Goal: Feedback & Contribution: Contribute content

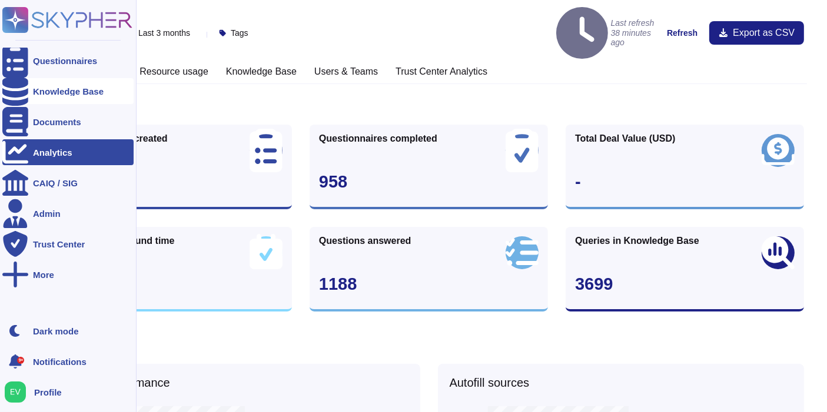
click at [56, 98] on div "Knowledge Base" at bounding box center [67, 91] width 131 height 26
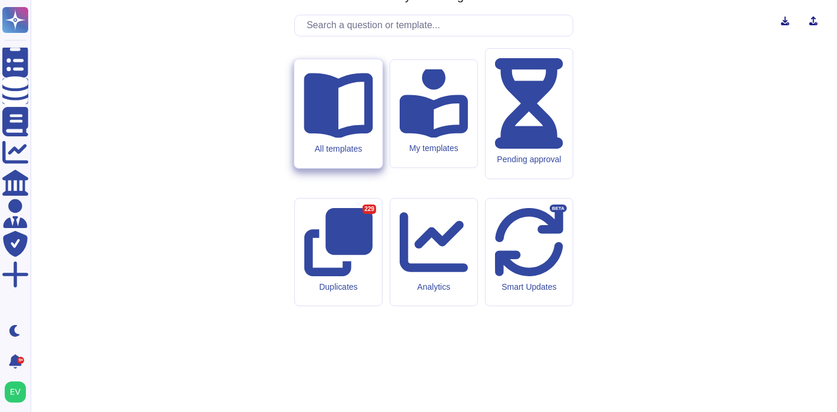
click at [319, 168] on div "All templates" at bounding box center [338, 113] width 88 height 109
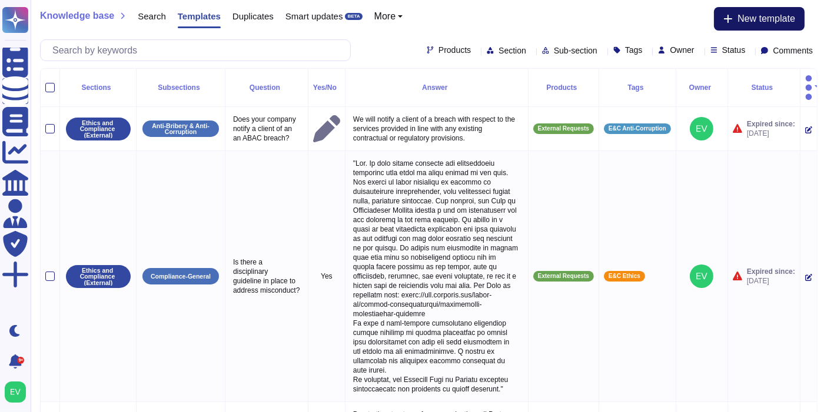
click at [761, 26] on button "New template" at bounding box center [759, 19] width 91 height 24
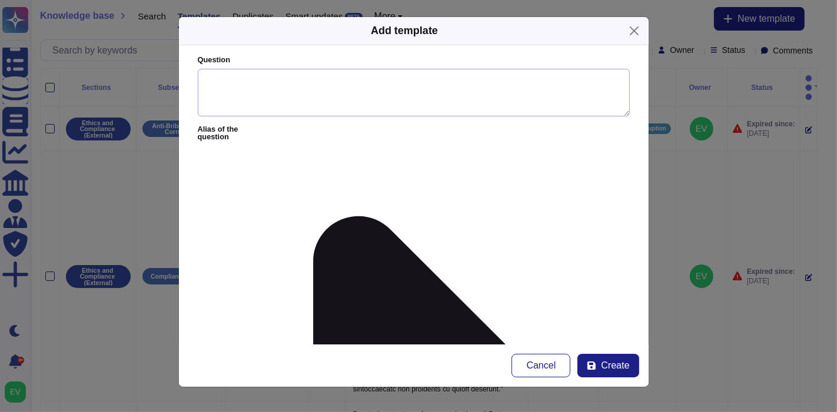
click at [236, 100] on textarea "Question" at bounding box center [414, 93] width 432 height 48
click at [306, 84] on textarea "Question" at bounding box center [414, 93] width 432 height 48
click at [226, 86] on textarea "Can" at bounding box center [414, 93] width 432 height 48
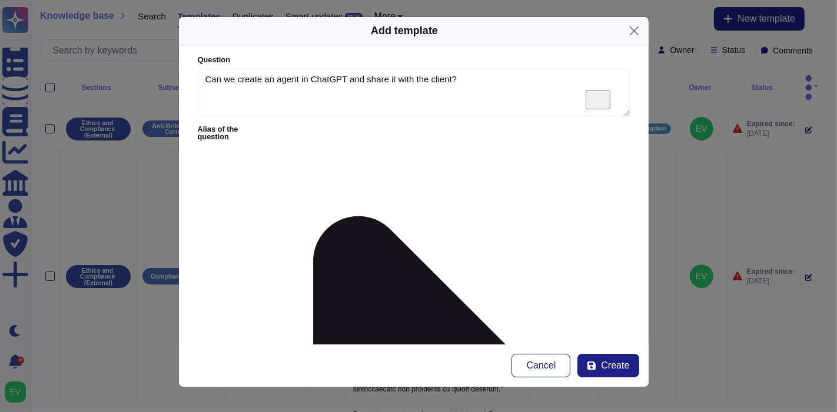
type textarea "Can we create an agent in ChatGPT and share it with the client?"
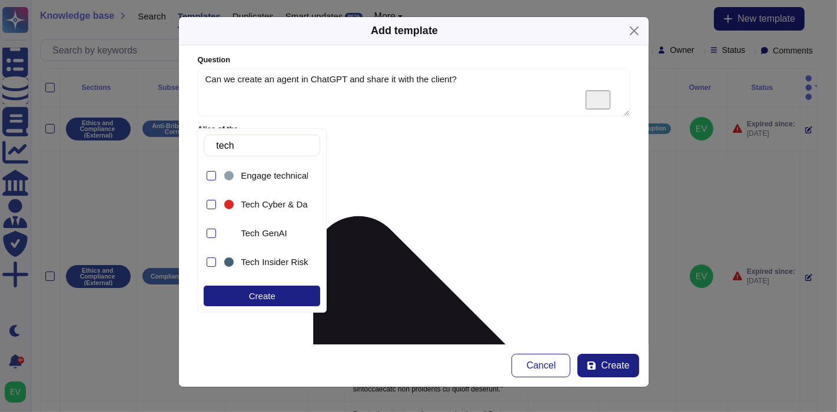
type input "tec"
click at [284, 204] on span "Tech Cyber & Data" at bounding box center [278, 204] width 74 height 11
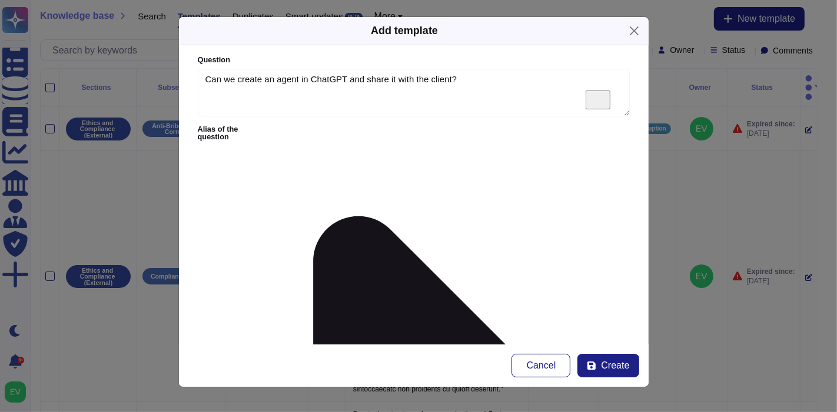
click at [536, 262] on span "Internal Requests" at bounding box center [548, 264] width 69 height 11
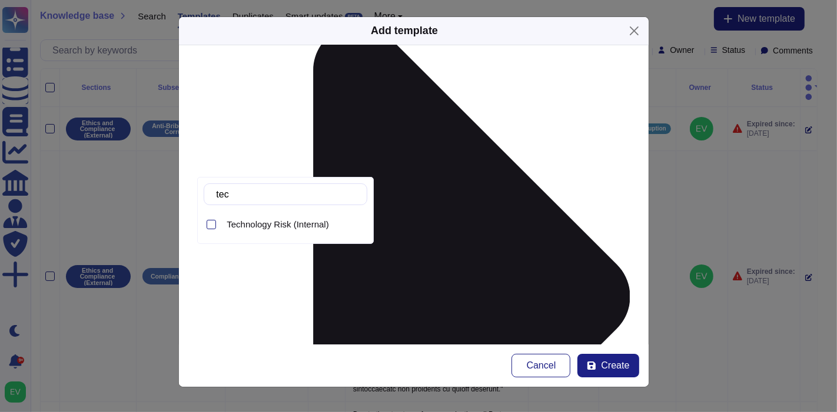
type input "tech"
click at [324, 225] on span "Technology Risk (Internal)" at bounding box center [277, 224] width 102 height 11
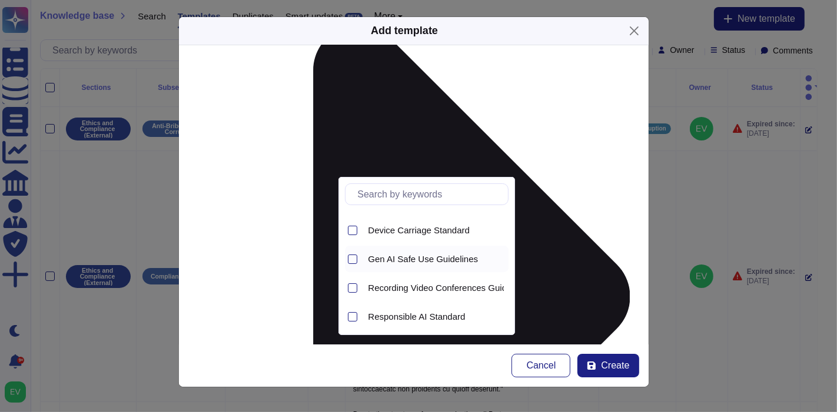
scroll to position [52, 0]
click at [397, 260] on span "Gen AI Safe Use Guidelines" at bounding box center [423, 259] width 110 height 11
click at [377, 318] on span "Responsible AI Standard" at bounding box center [416, 316] width 97 height 11
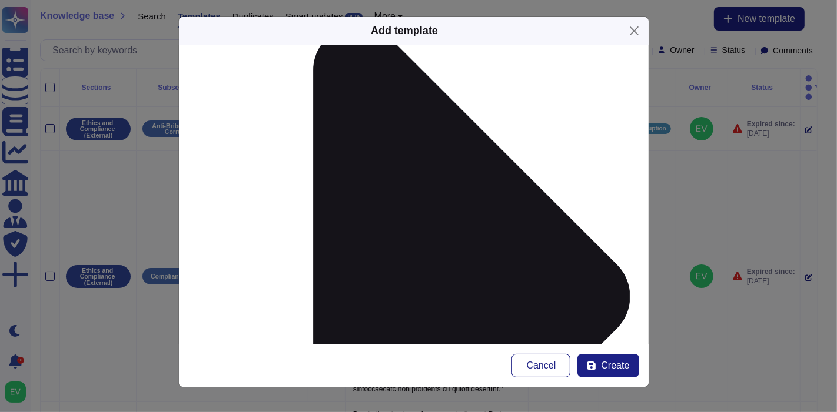
click at [620, 284] on form "Question Can we create an agent in ChatGPT and share it with the client? Alias …" at bounding box center [413, 194] width 469 height 299
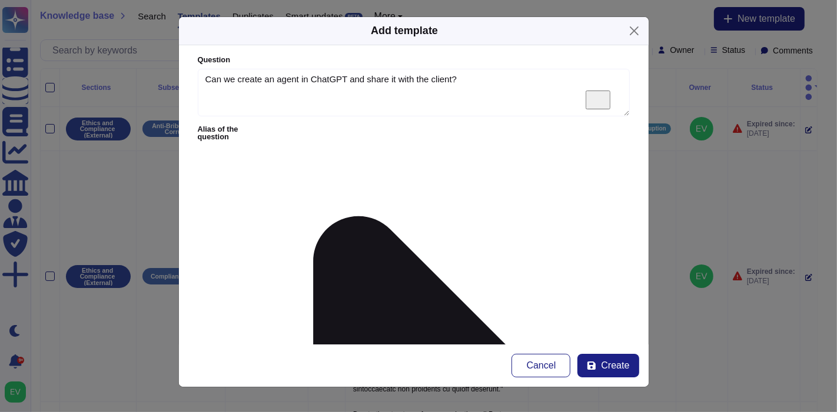
paste textarea "ChatGPT enterprise has 3 sharing options: With specific users in your company A…"
drag, startPoint x: 455, startPoint y: 195, endPoint x: 203, endPoint y: 182, distance: 252.7
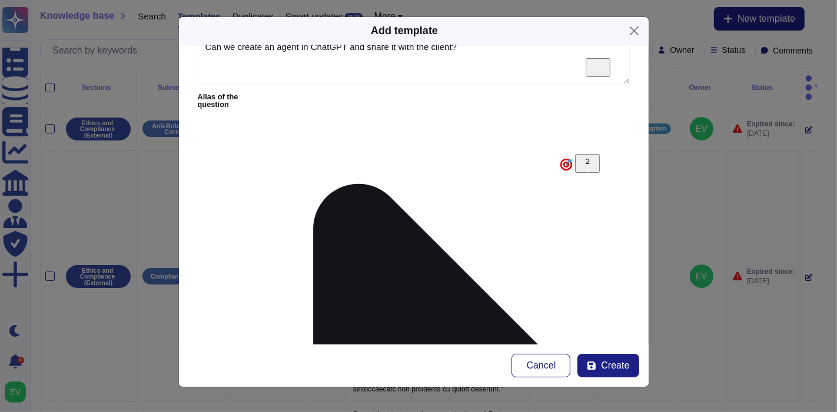
paste textarea "[PERSON_NAME] <[EMAIL_ADDRESS][DOMAIN_NAME]>"
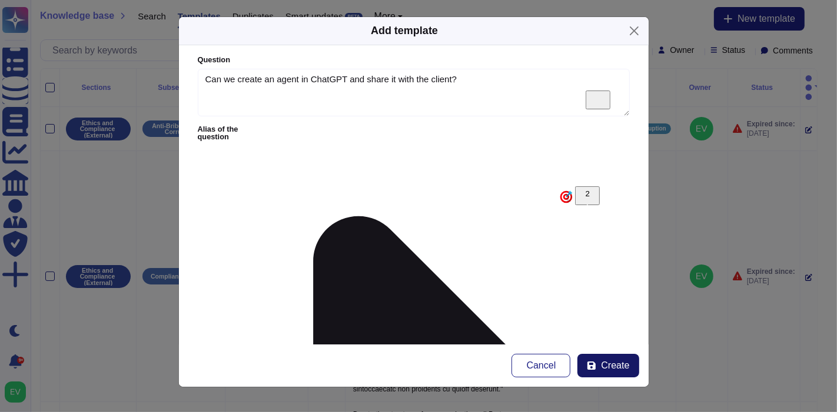
type textarea "Response template: ChatGPT enterprise has 3 sharing options: With specific user…"
click at [625, 365] on span "Create" at bounding box center [615, 365] width 28 height 9
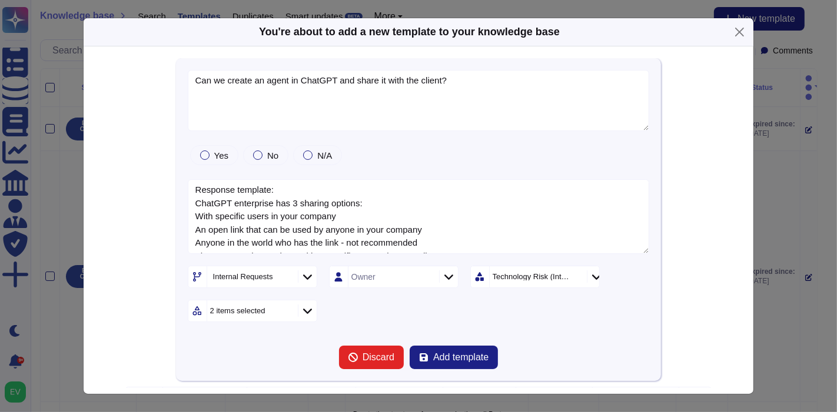
type textarea "Can we create an agent in ChatGPT and share it with the client?"
type textarea "Response template: ChatGPT enterprise has 3 sharing options: With specific user…"
click at [455, 362] on button "Add template" at bounding box center [453, 358] width 88 height 24
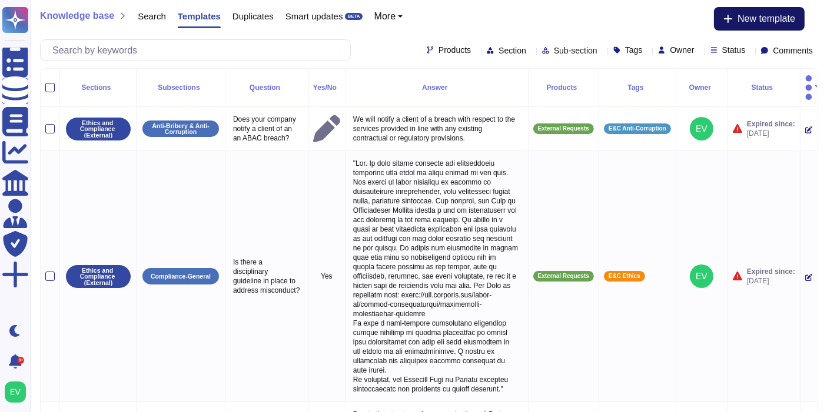
click at [725, 22] on icon at bounding box center [728, 19] width 8 height 8
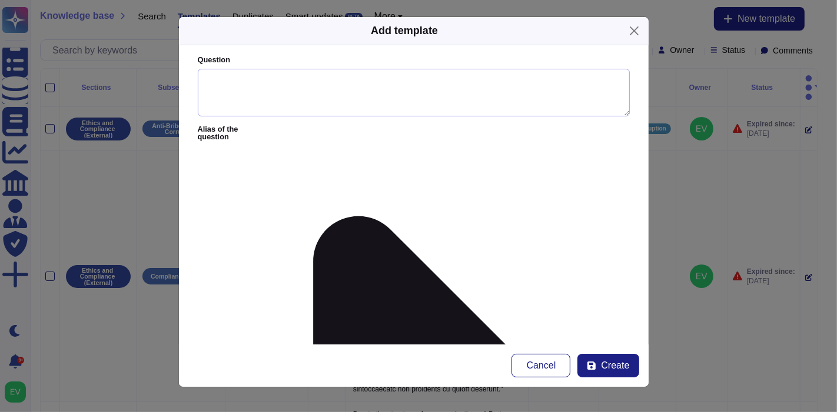
click at [322, 91] on textarea "Question" at bounding box center [414, 93] width 432 height 48
paste textarea "The recent transaction on your Corporate Card was declined because spending at …"
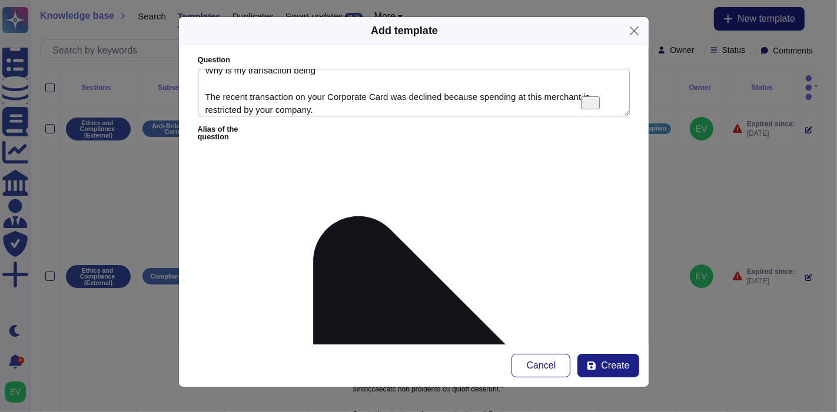
click at [342, 101] on textarea "Why is my transaction being The recent transaction on your Corporate Card was d…" at bounding box center [414, 93] width 432 height 48
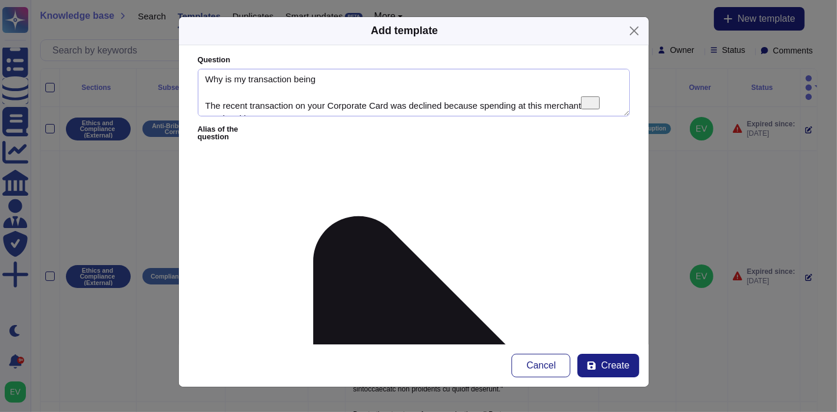
click at [341, 81] on textarea "Why is my transaction being The recent transaction on your Corporate Card was d…" at bounding box center [414, 93] width 432 height 48
drag, startPoint x: 427, startPoint y: 76, endPoint x: 398, endPoint y: 77, distance: 29.4
click at [398, 77] on textarea "Why is my transaction being declined? Message from The recent transaction on yo…" at bounding box center [414, 93] width 432 height 48
click at [425, 84] on textarea "Why is my transaction being declined? Message from The recent transaction on yo…" at bounding box center [414, 93] width 432 height 48
click at [201, 101] on textarea "Why is my transaction being declined? Message from Amex: The recent transaction…" at bounding box center [414, 93] width 432 height 48
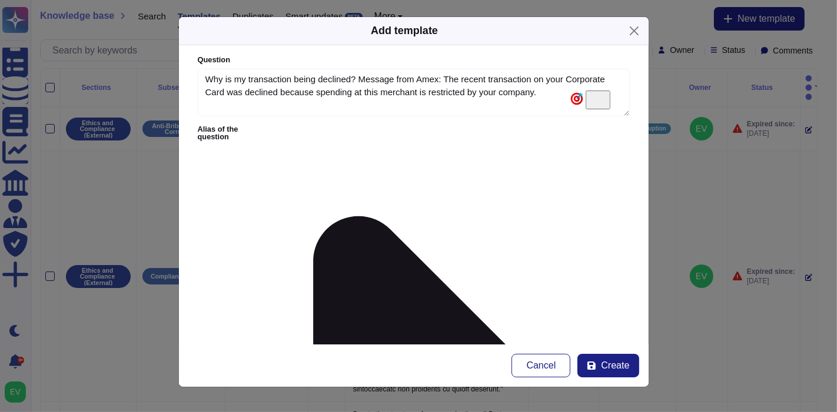
type textarea "Why is my transaction being declined? Message from Amex: The recent transaction…"
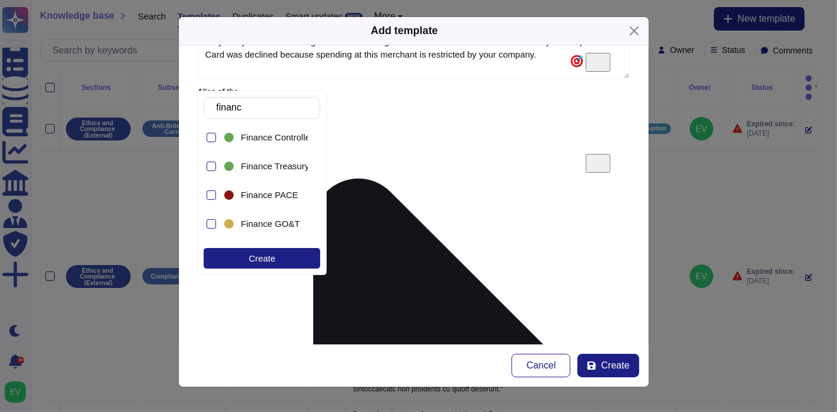
type input "finance"
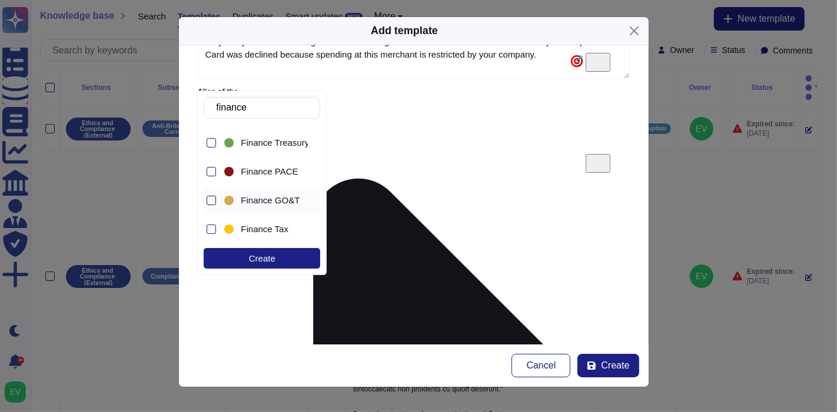
click at [214, 201] on div at bounding box center [210, 200] width 9 height 9
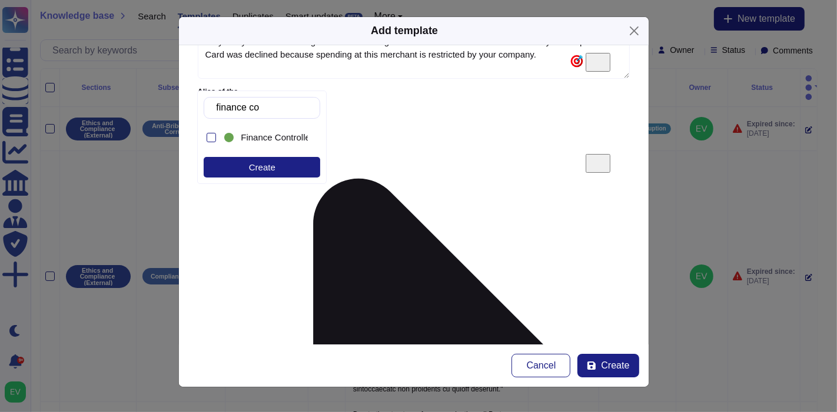
type input "finance con"
click at [208, 135] on div at bounding box center [210, 137] width 9 height 9
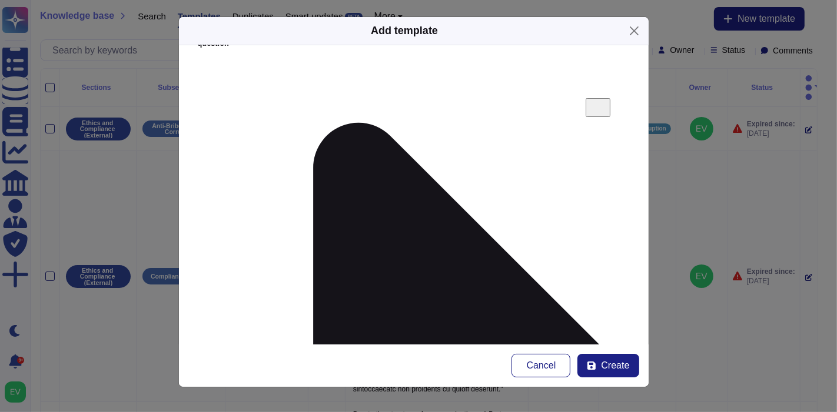
scroll to position [94, 0]
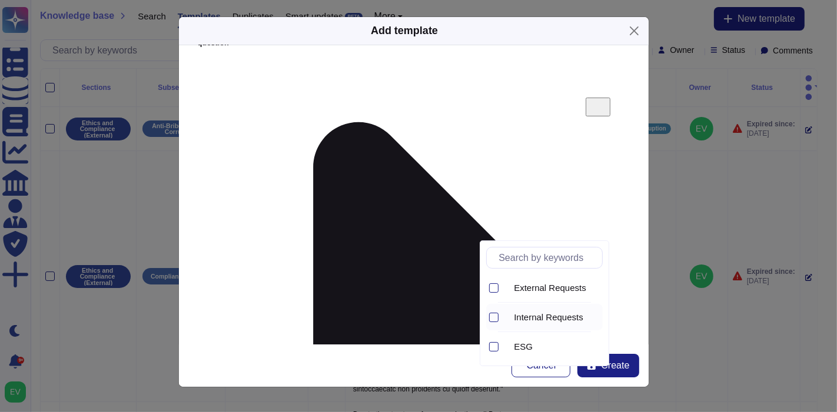
click at [543, 322] on span "Internal Requests" at bounding box center [548, 317] width 69 height 11
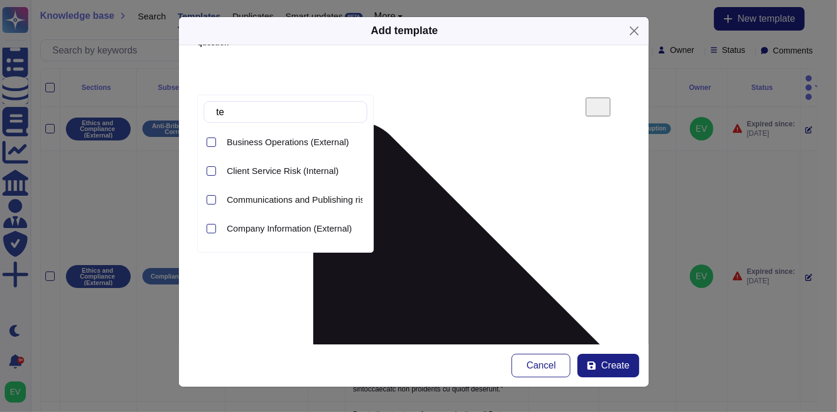
type input "t"
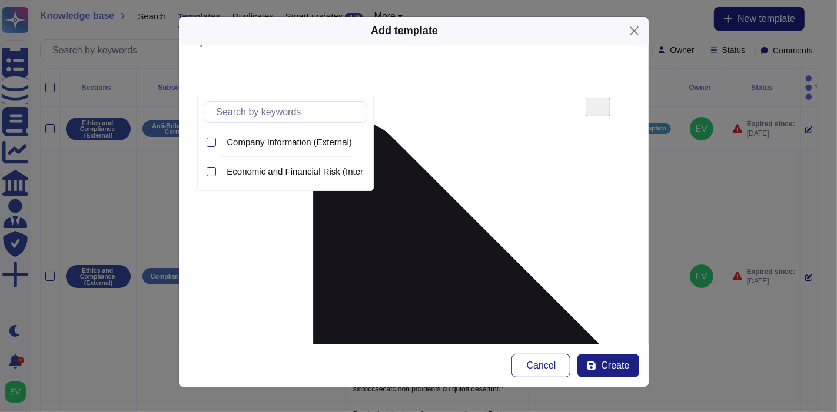
type input "f"
click at [298, 185] on div "f Company Information (External) Economic and Financial Risk (Internal)" at bounding box center [285, 143] width 176 height 96
click at [215, 172] on div at bounding box center [210, 171] width 9 height 9
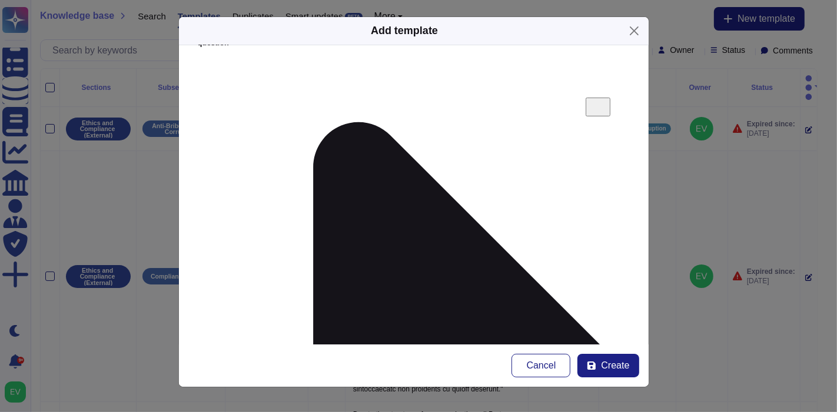
click at [478, 177] on form "Question Why is my transaction being declined? Message from Amex: The recent tr…" at bounding box center [413, 194] width 469 height 299
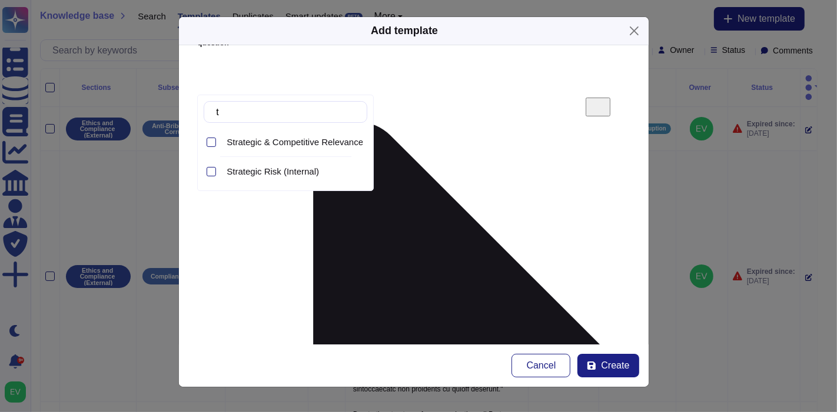
scroll to position [0, 0]
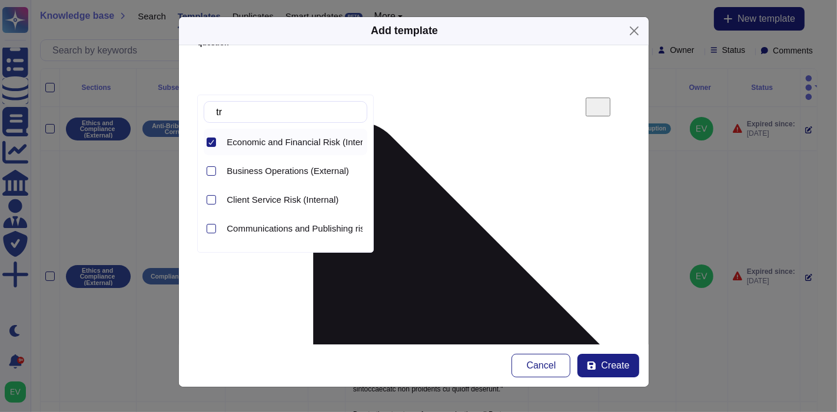
type input "t"
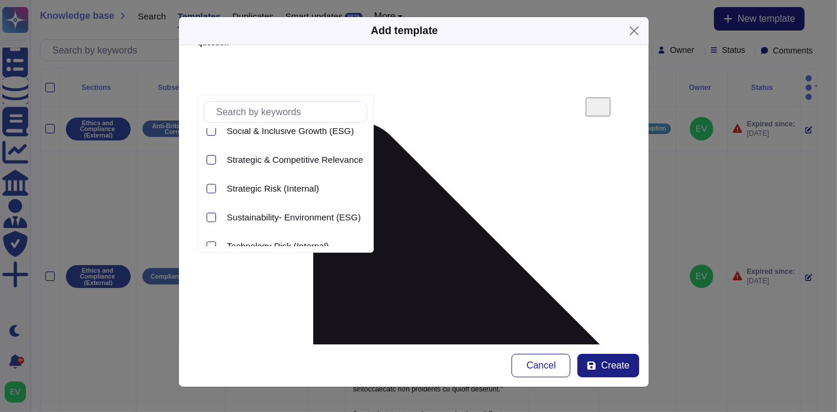
scroll to position [559, 0]
click at [215, 187] on div at bounding box center [210, 188] width 9 height 9
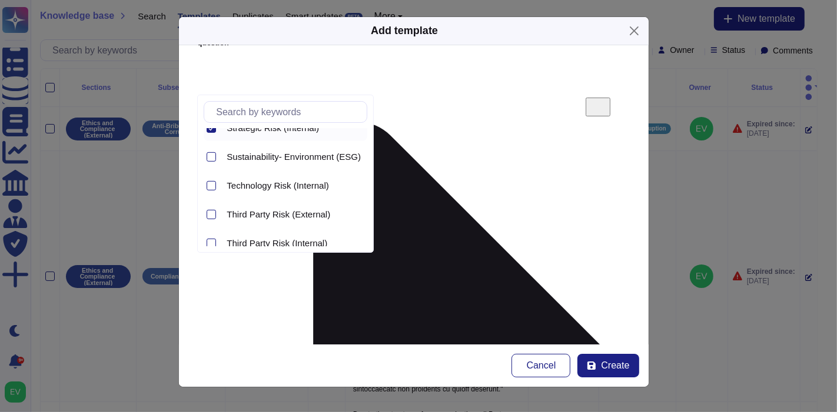
scroll to position [628, 0]
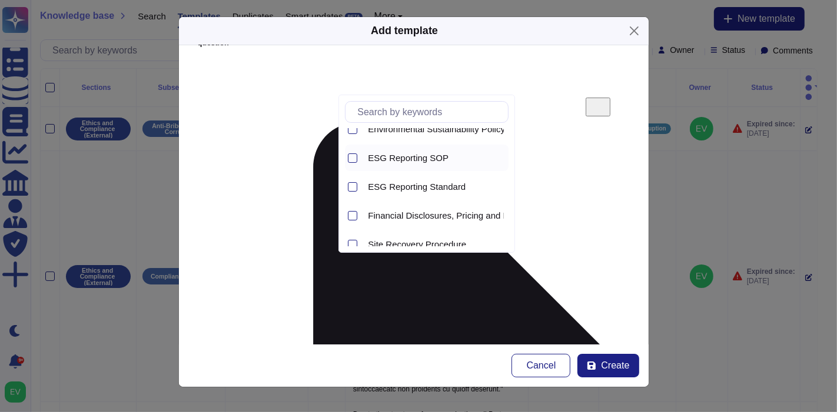
scroll to position [0, 0]
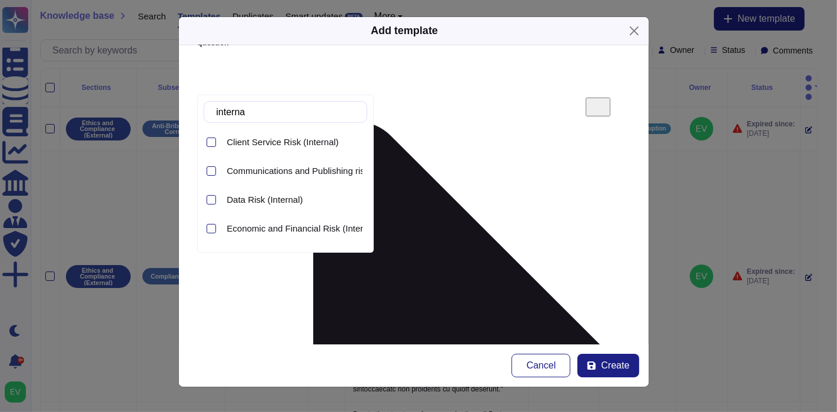
type input "internal"
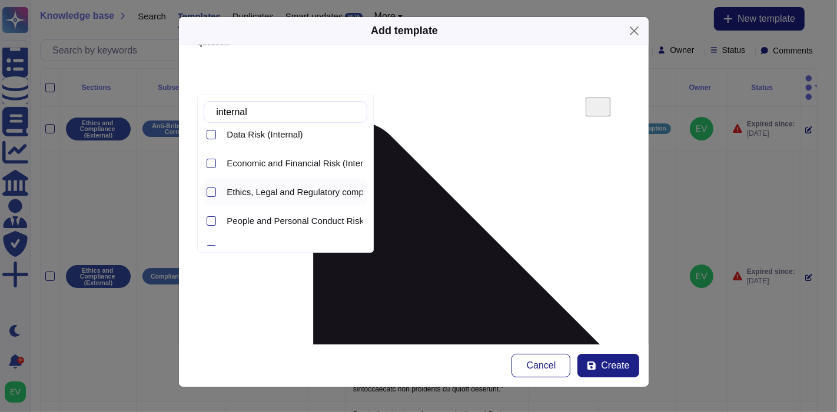
scroll to position [65, 0]
click at [222, 164] on div "Economic and Financial Risk (Internal)" at bounding box center [294, 164] width 145 height 11
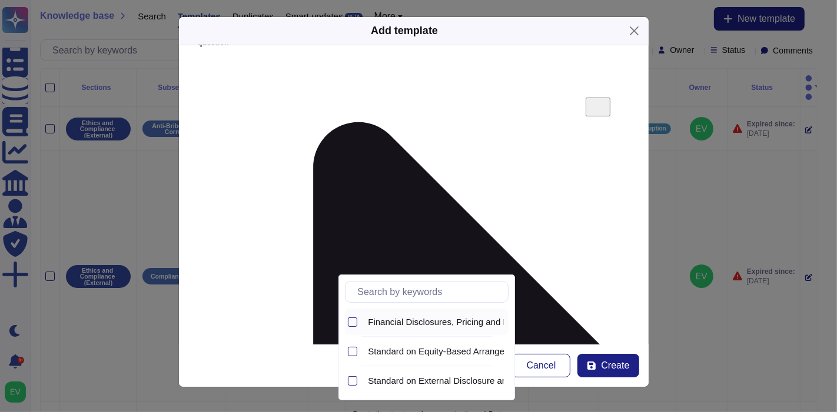
click at [407, 320] on span "Financial Disclosures, Pricing and Fee Arrangements Policy" at bounding box center [485, 322] width 234 height 11
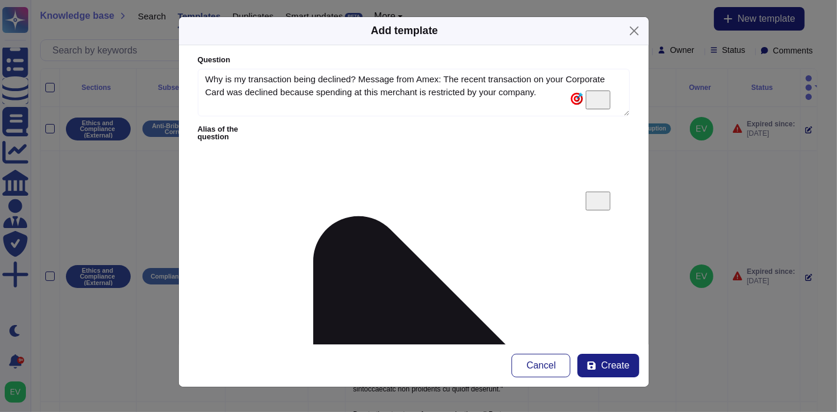
paste textarea "To unblock vendor, please send an email to [EMAIL_ADDRESS][DOMAIN_NAME] with a …"
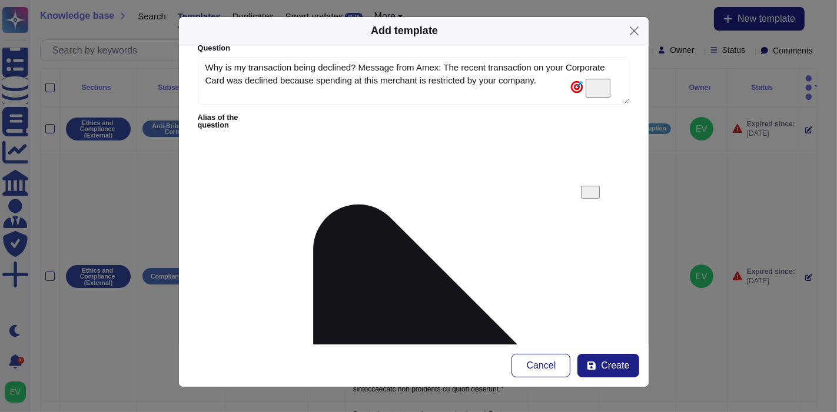
drag, startPoint x: 577, startPoint y: 171, endPoint x: 515, endPoint y: 168, distance: 61.8
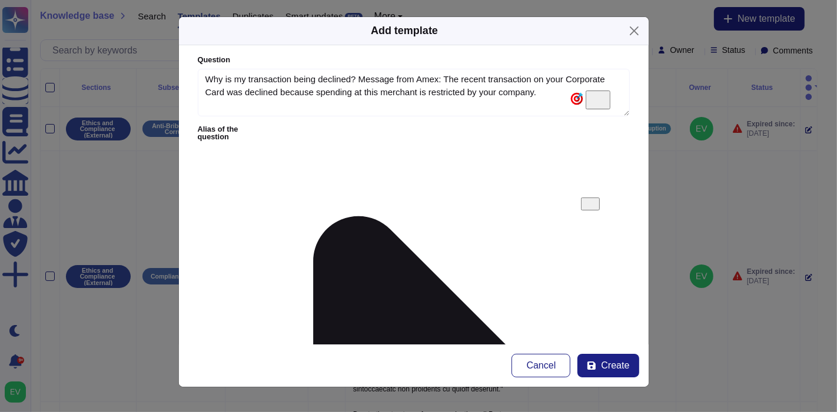
type textarea "To unblock vendor, please send an email to [EMAIL_ADDRESS][DOMAIN_NAME] with a …"
click at [605, 364] on span "Create" at bounding box center [615, 365] width 28 height 9
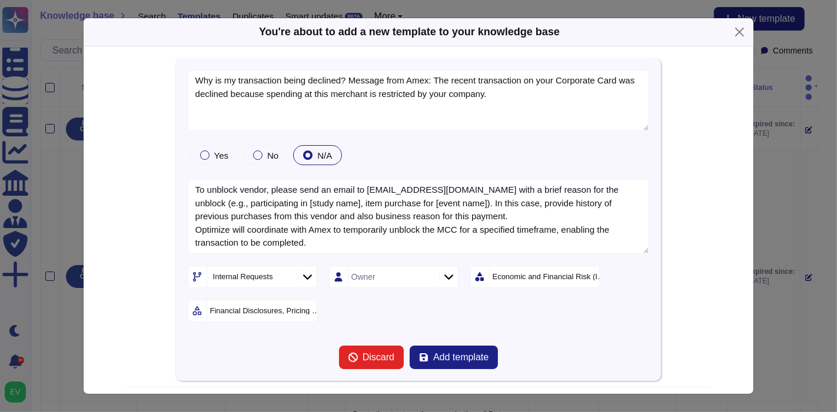
type textarea "Why is my transaction being declined? Message from Amex: The recent transaction…"
type textarea "To unblock vendor, please send an email to [EMAIL_ADDRESS][DOMAIN_NAME] with a …"
click at [437, 348] on button "Add template" at bounding box center [453, 358] width 88 height 24
